Goal: Information Seeking & Learning: Check status

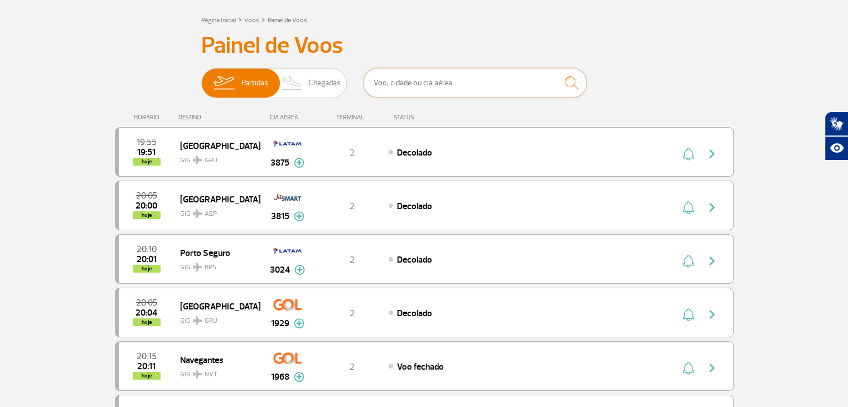
click at [452, 95] on input "text" at bounding box center [474, 83] width 223 height 30
click at [454, 84] on input "text" at bounding box center [474, 83] width 223 height 30
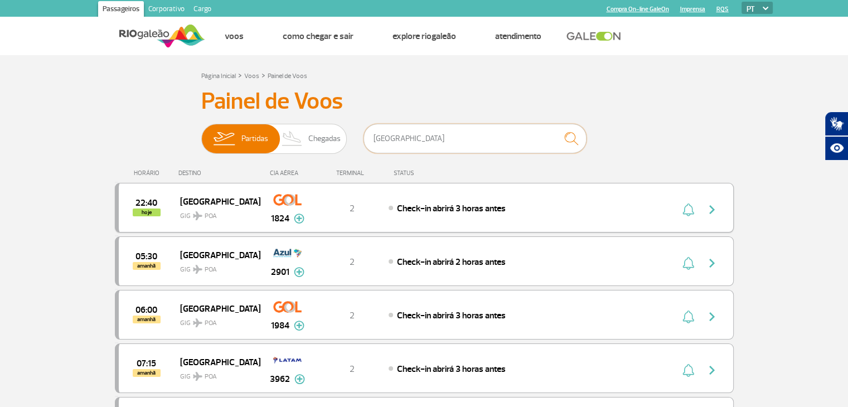
type input "[GEOGRAPHIC_DATA]"
click at [710, 207] on img "button" at bounding box center [711, 209] width 13 height 13
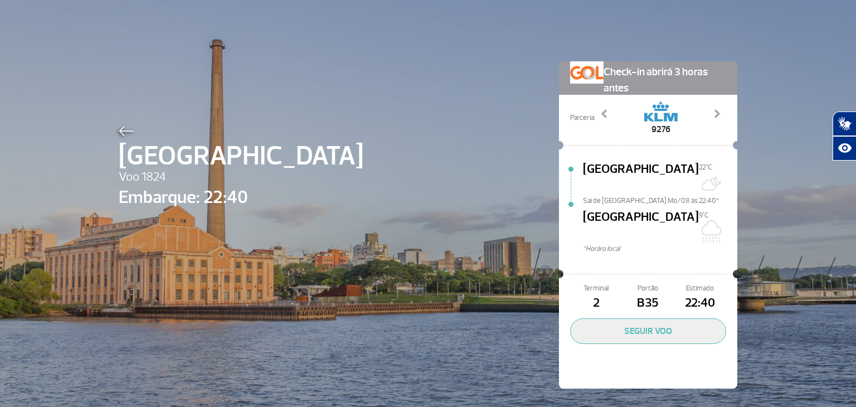
click at [646, 294] on span "B35" at bounding box center [648, 303] width 52 height 19
click at [644, 294] on span "B35" at bounding box center [648, 303] width 52 height 19
click at [128, 139] on span "[GEOGRAPHIC_DATA]" at bounding box center [241, 156] width 245 height 40
click at [124, 132] on img at bounding box center [126, 131] width 14 height 10
